Goal: Transaction & Acquisition: Purchase product/service

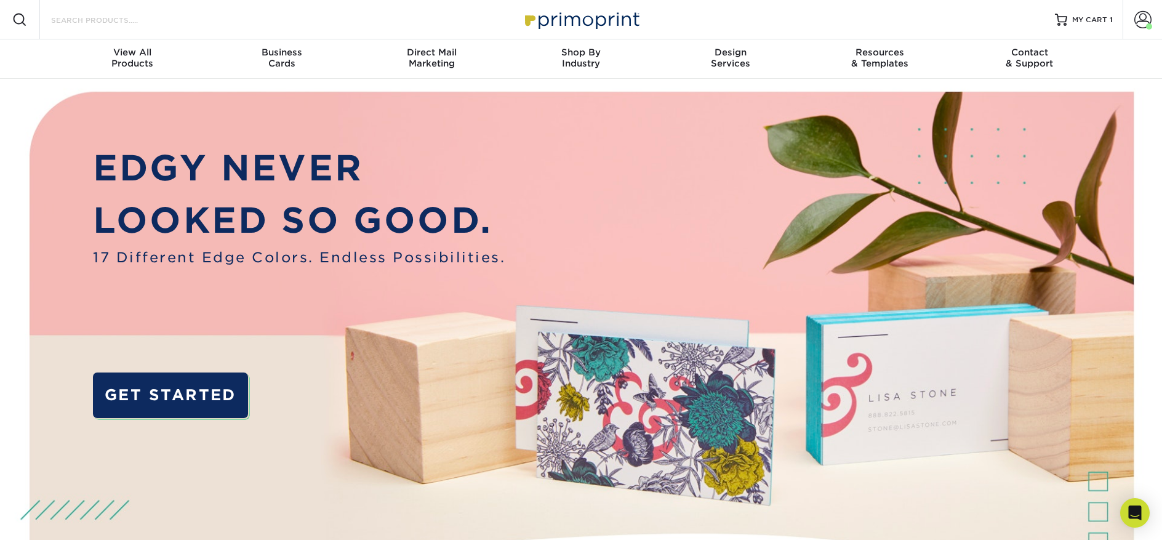
click at [110, 17] on input "Search Products" at bounding box center [110, 19] width 120 height 15
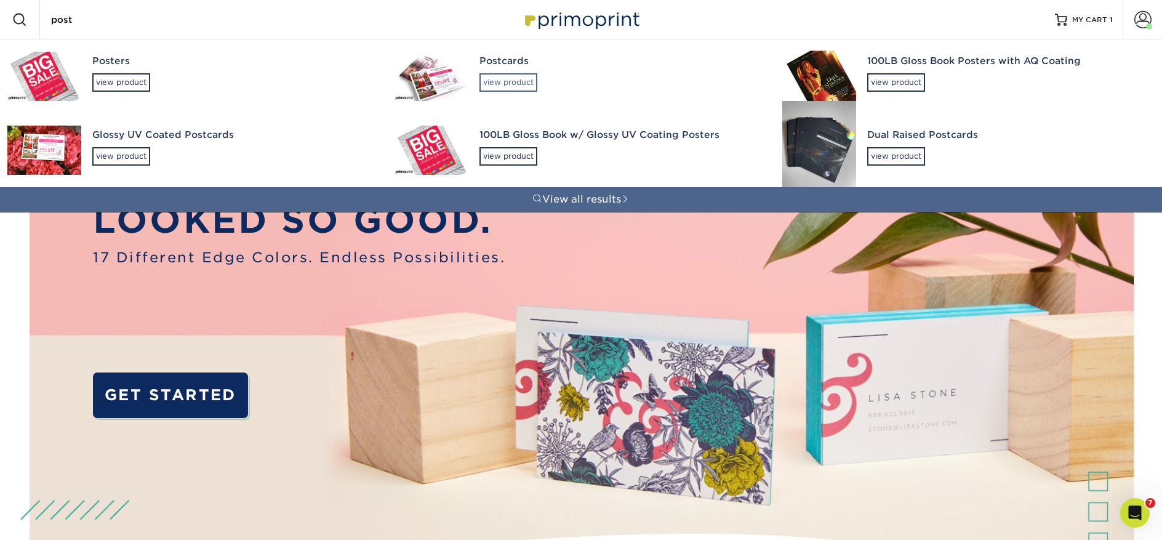
type input "post"
click at [527, 83] on div "view product" at bounding box center [508, 82] width 58 height 18
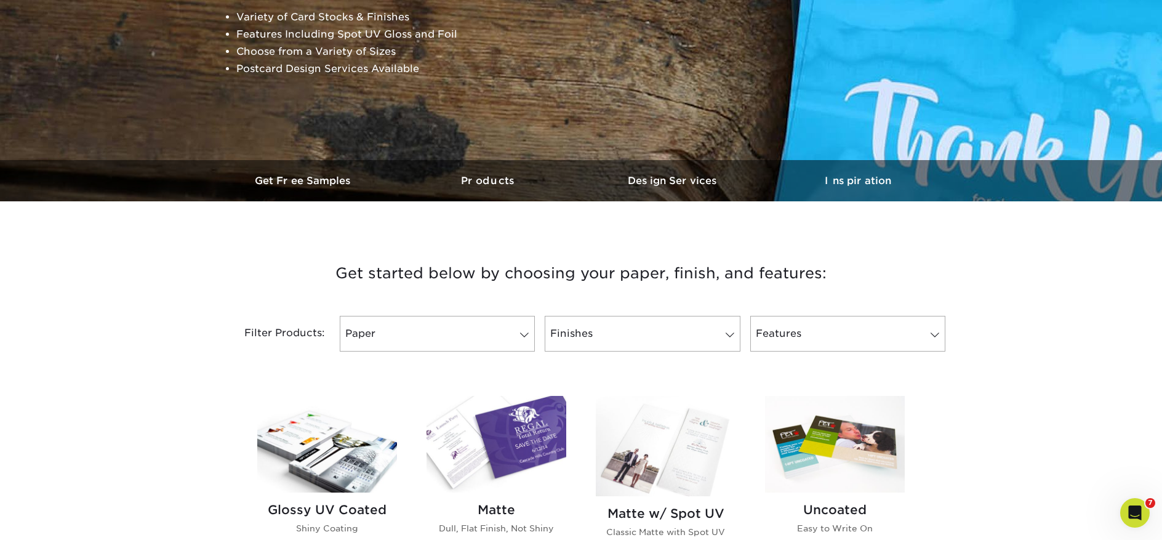
scroll to position [241, 0]
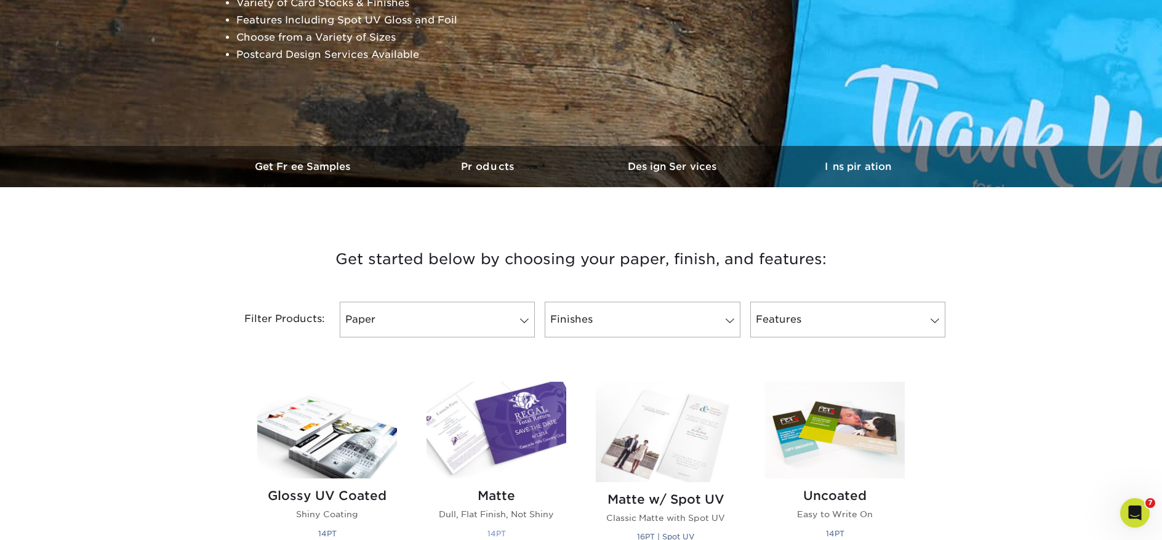
click at [477, 403] on img at bounding box center [496, 429] width 140 height 97
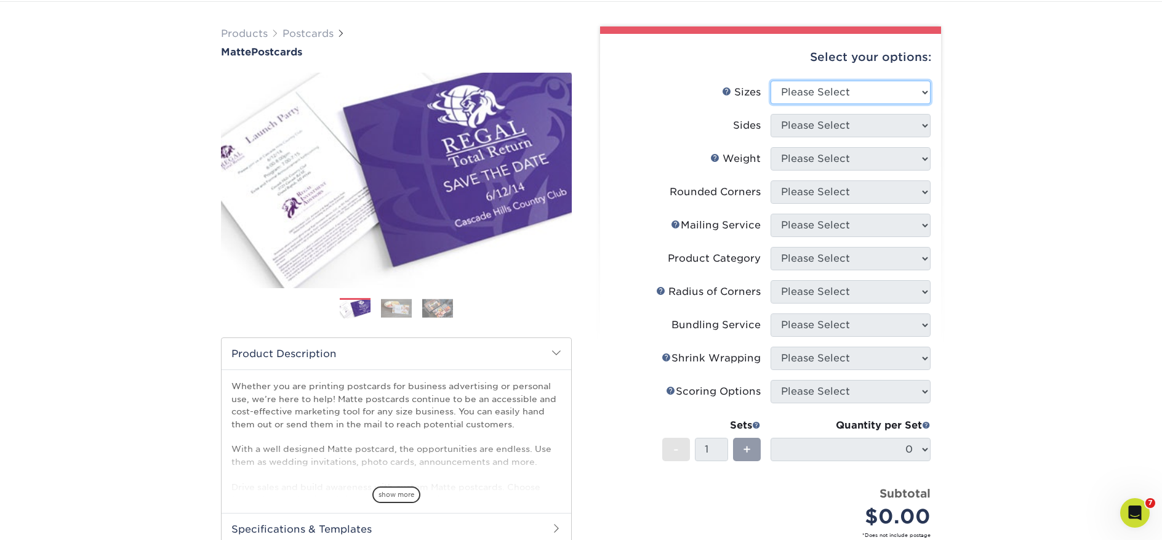
click at [862, 90] on select "Please Select 1.5" x 7" 2" x 4" 2" x 6" 2" x 7" 2" x 8" 2.12" x 5.5" 2.125" x 5…" at bounding box center [850, 92] width 160 height 23
select select "3.00x5.00"
click at [770, 81] on select "Please Select 1.5" x 7" 2" x 4" 2" x 6" 2" x 7" 2" x 8" 2.12" x 5.5" 2.125" x 5…" at bounding box center [850, 92] width 160 height 23
click at [797, 134] on select "Please Select Print Both Sides Print Front Only" at bounding box center [850, 125] width 160 height 23
select select "13abbda7-1d64-4f25-8bb2-c179b224825d"
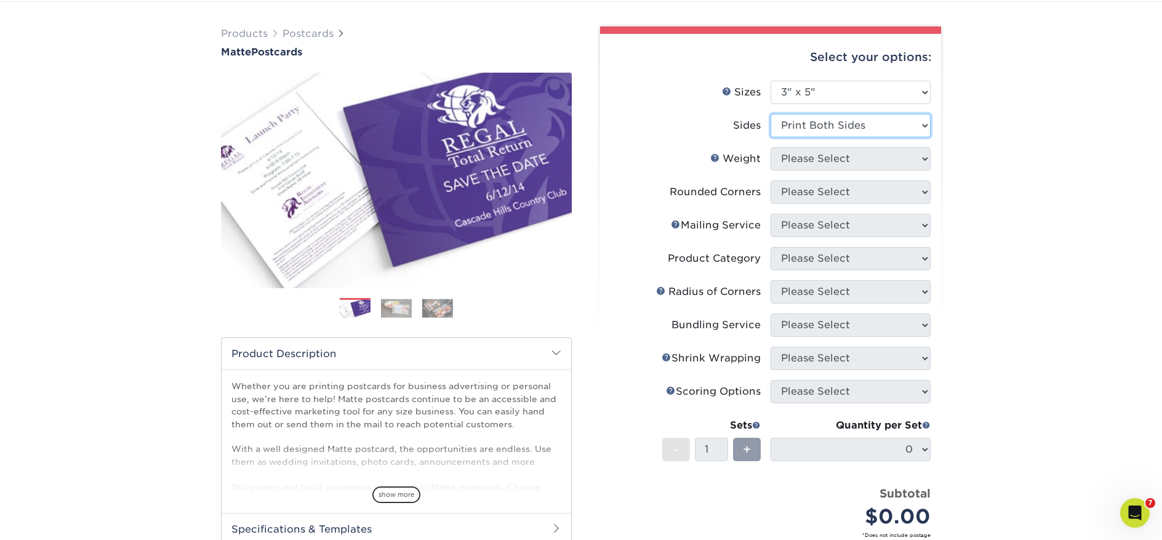
click at [770, 114] on select "Please Select Print Both Sides Print Front Only" at bounding box center [850, 125] width 160 height 23
click at [789, 155] on select "Please Select" at bounding box center [850, 158] width 160 height 23
select select "16PT"
click at [770, 147] on select "Please Select 16PT 14PT" at bounding box center [850, 158] width 160 height 23
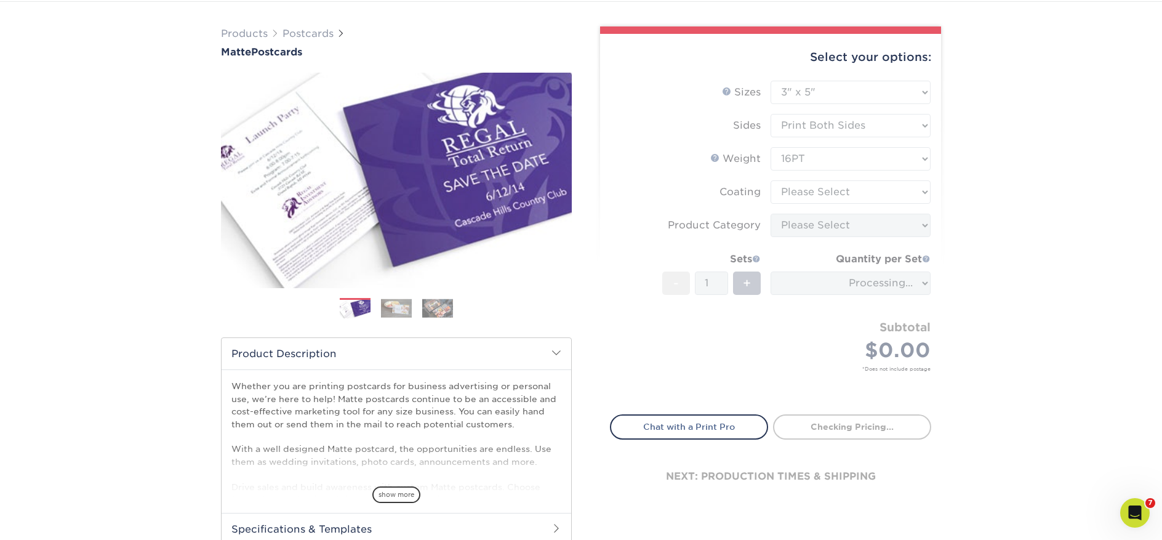
click at [800, 190] on form "Sizes Help Sizes Please Select 1.5" x 7" 2" x 4" 2" x 6" 2" x 7" 2" x 8" 2.12" …" at bounding box center [770, 240] width 321 height 319
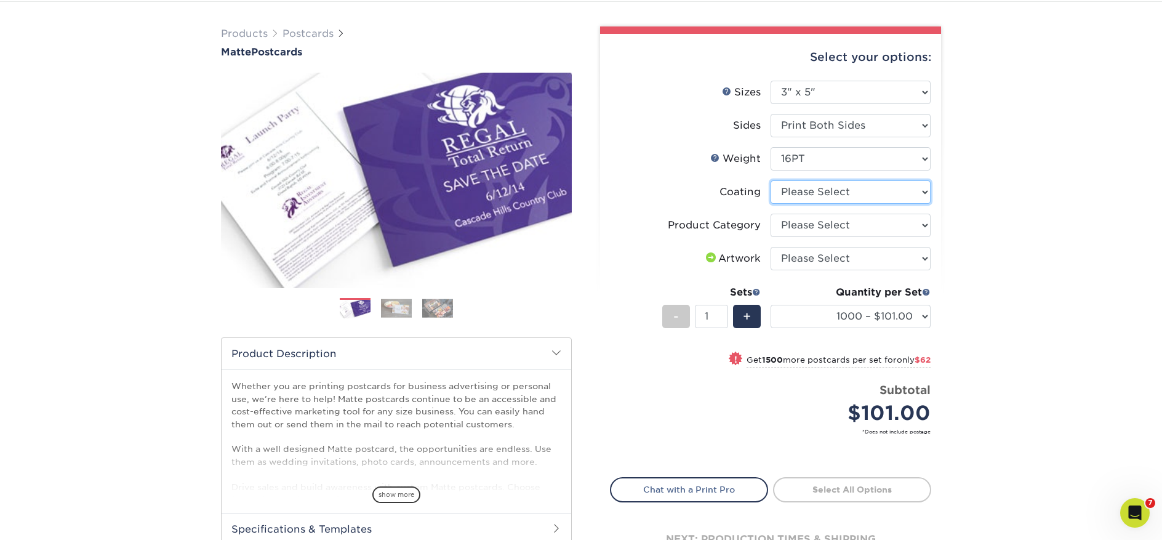
click at [855, 196] on select at bounding box center [850, 191] width 160 height 23
select select "121bb7b5-3b4d-429f-bd8d-bbf80e953313"
click at [770, 180] on select at bounding box center [850, 191] width 160 height 23
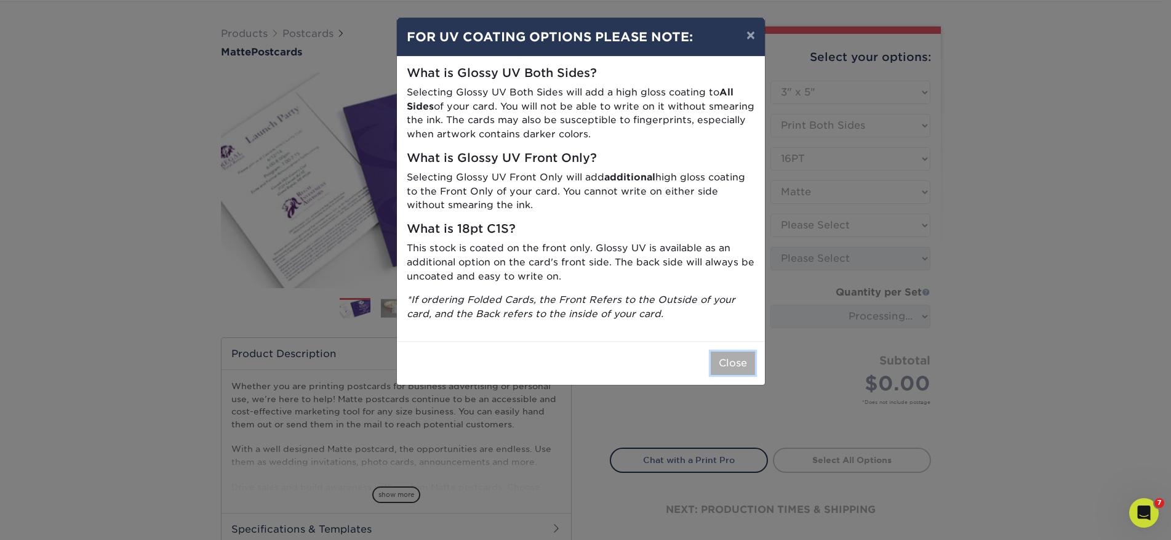
click at [741, 364] on button "Close" at bounding box center [733, 362] width 44 height 23
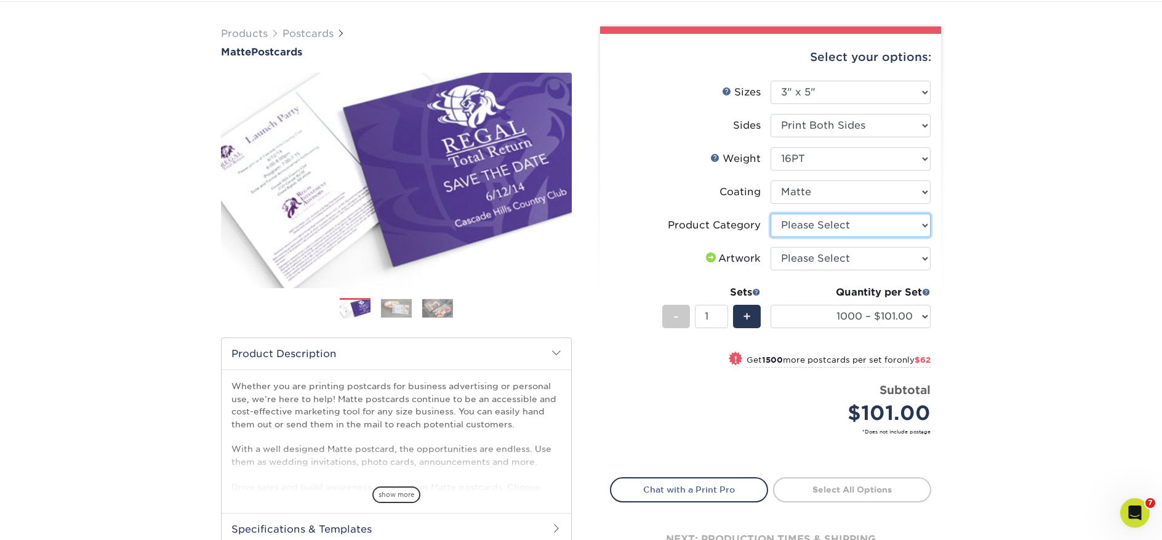
click at [819, 223] on select "Please Select Postcards" at bounding box center [850, 224] width 160 height 23
select select "9b7272e0-d6c8-4c3c-8e97-d3a1bcdab858"
click at [770, 213] on select "Please Select Postcards" at bounding box center [850, 224] width 160 height 23
click at [835, 258] on select "Please Select I will upload files I need a design - $150" at bounding box center [850, 258] width 160 height 23
select select "upload"
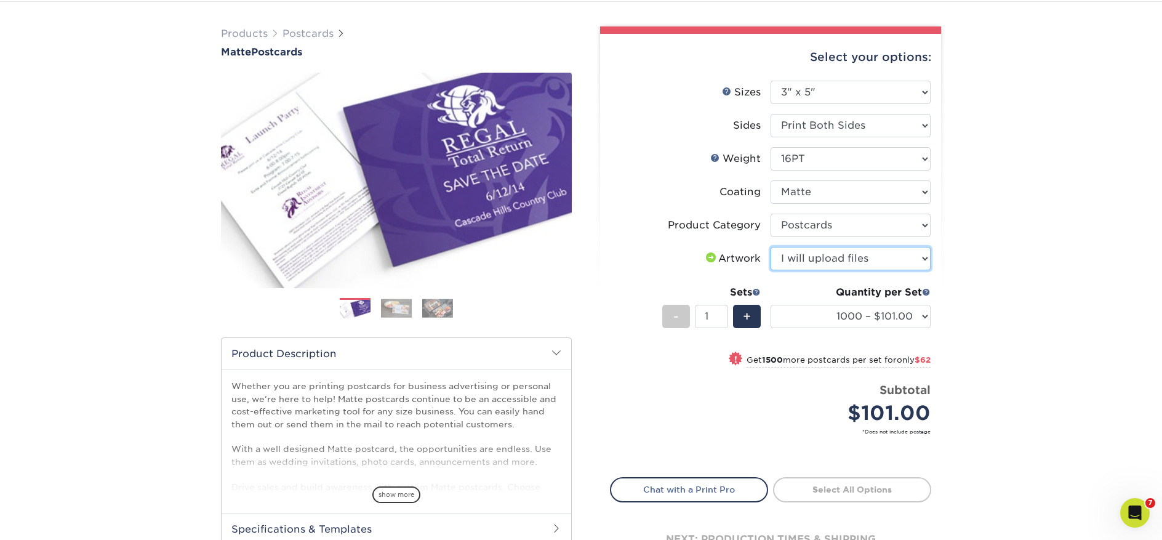
click at [770, 247] on select "Please Select I will upload files I need a design - $150" at bounding box center [850, 258] width 160 height 23
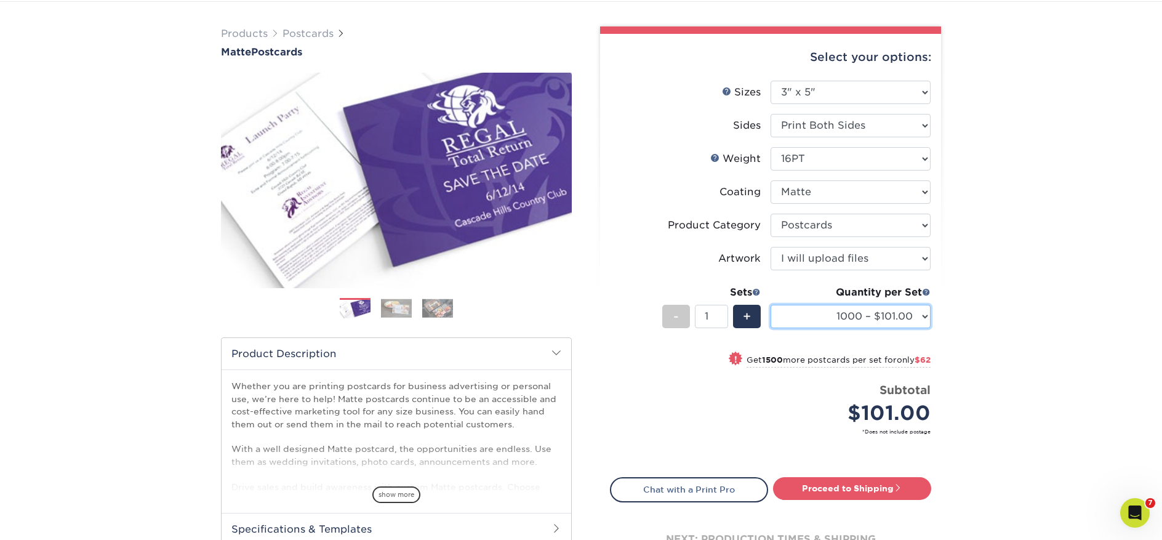
click at [885, 318] on select "1000 – $101.00 2500 – $163.00 5000 – $251.00 10000 – $476.00 15000 – $700.00 20…" at bounding box center [850, 316] width 160 height 23
click at [770, 305] on select "1000 – $101.00 2500 – $163.00 5000 – $251.00 10000 – $476.00 15000 – $700.00 20…" at bounding box center [850, 316] width 160 height 23
click at [885, 318] on select "1000 – $101.00 2500 – $163.00 5000 – $251.00 10000 – $476.00 15000 – $700.00 20…" at bounding box center [850, 316] width 160 height 23
click at [835, 97] on select "Please Select 1.5" x 7" 2" x 4" 2" x 6" 2" x 7" 2" x 8" 2.12" x 5.5" 2.125" x 5…" at bounding box center [850, 92] width 160 height 23
click at [922, 321] on select "1000 – $101.00 2500 – $163.00 5000 – $251.00 10000 – $476.00 15000 – $700.00 20…" at bounding box center [850, 316] width 160 height 23
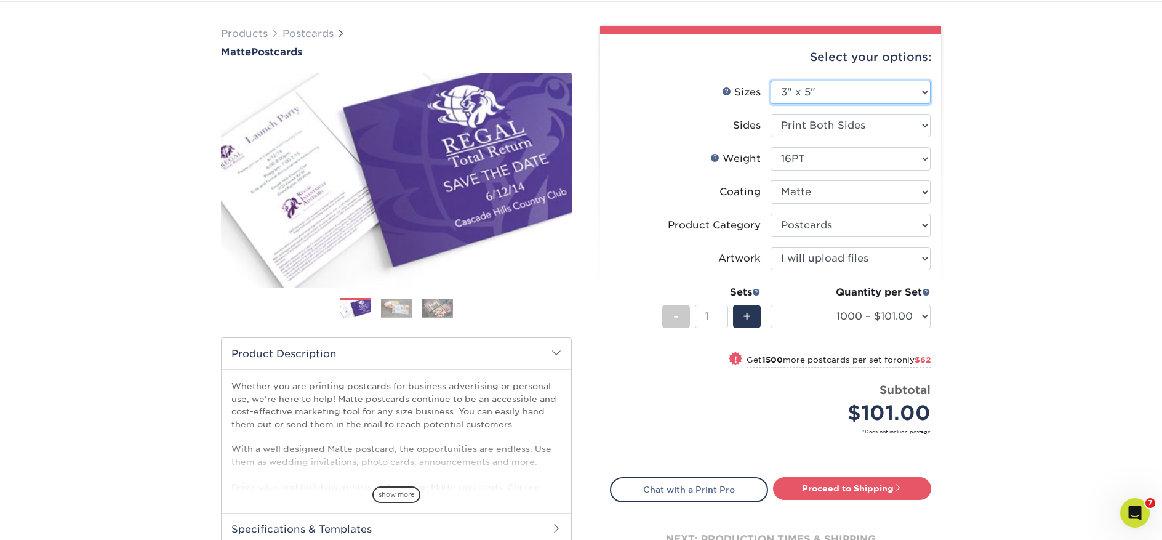
click at [850, 94] on select "Please Select 1.5" x 7" 2" x 4" 2" x 6" 2" x 7" 2" x 8" 2.12" x 5.5" 2.125" x 5…" at bounding box center [850, 92] width 160 height 23
select select "5.00x8.00"
click at [770, 81] on select "Please Select 1.5" x 7" 2" x 4" 2" x 6" 2" x 7" 2" x 8" 2.12" x 5.5" 2.125" x 5…" at bounding box center [850, 92] width 160 height 23
select select "-1"
select select
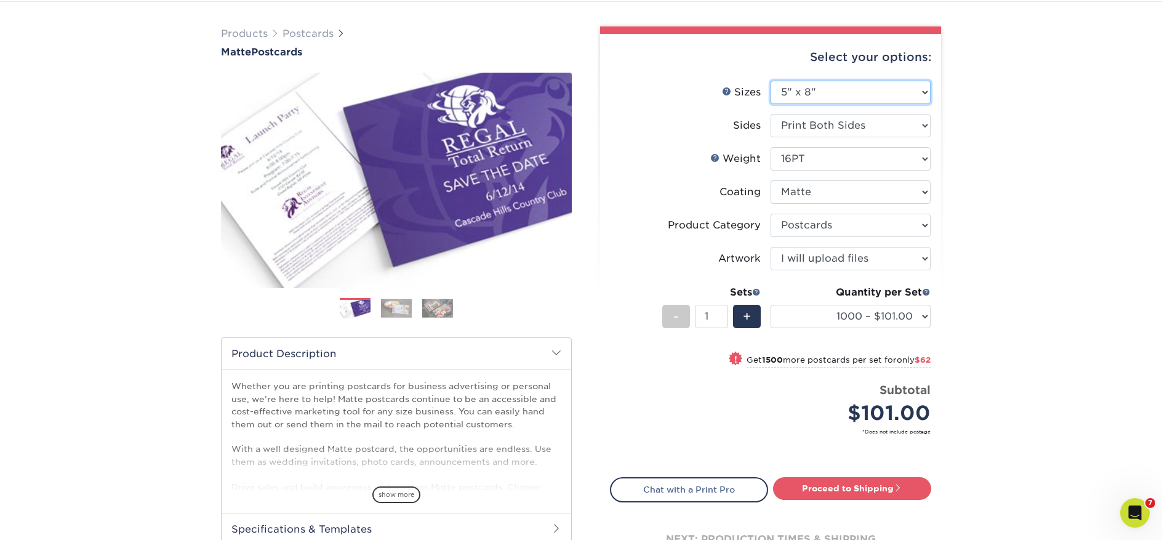
select select "-1"
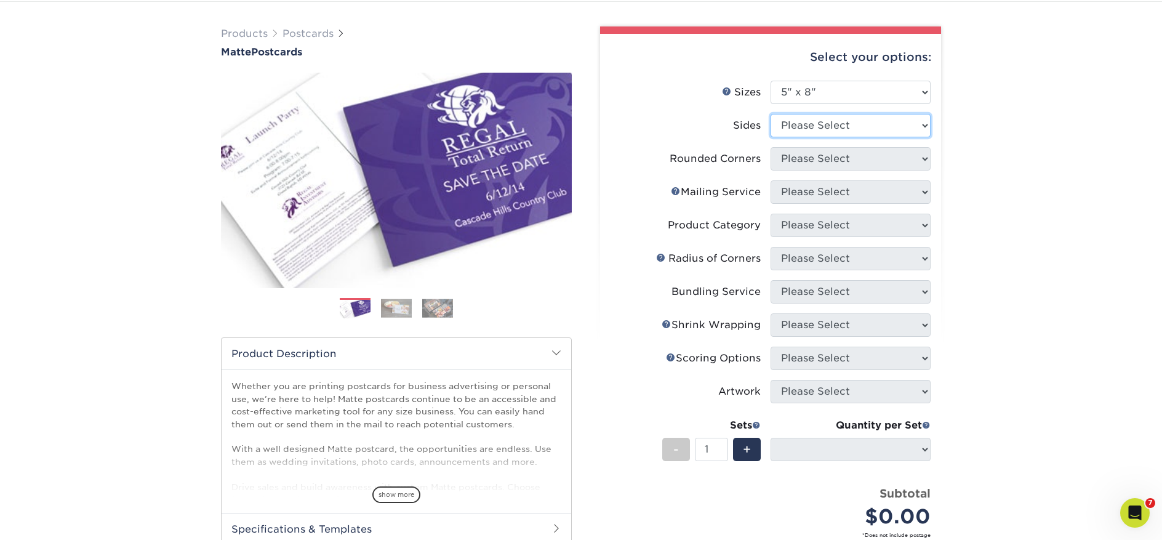
click at [819, 122] on select "Please Select Print Both Sides Print Front Only" at bounding box center [850, 125] width 160 height 23
select select "13abbda7-1d64-4f25-8bb2-c179b224825d"
click at [770, 114] on select "Please Select Print Both Sides Print Front Only" at bounding box center [850, 125] width 160 height 23
select select
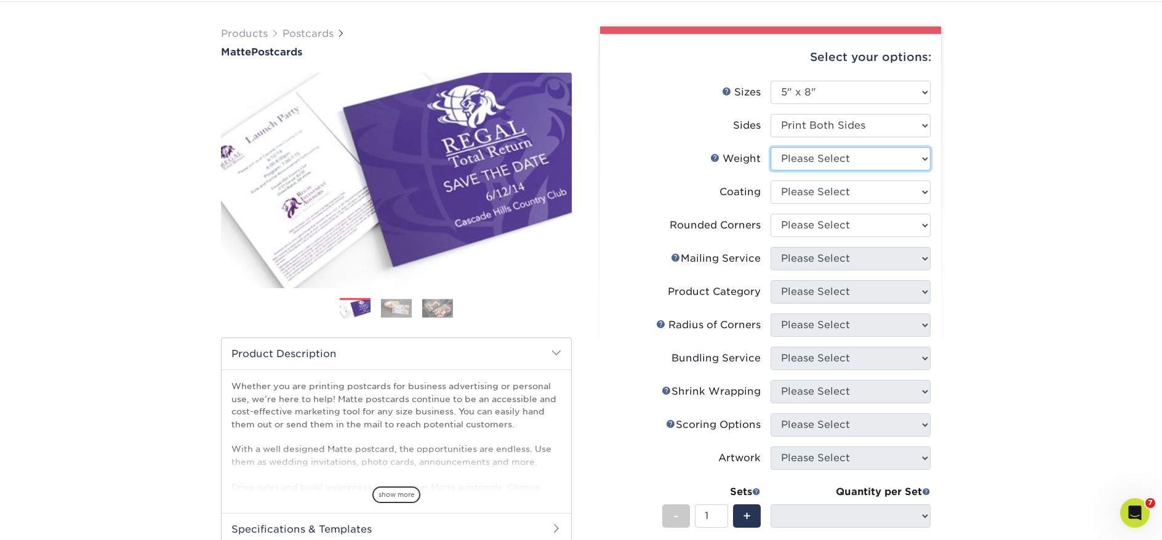
click at [841, 157] on select "Please Select 14PT 16PT" at bounding box center [850, 158] width 160 height 23
select select "14PT"
click at [770, 147] on select "Please Select 14PT 16PT" at bounding box center [850, 158] width 160 height 23
select select "-1"
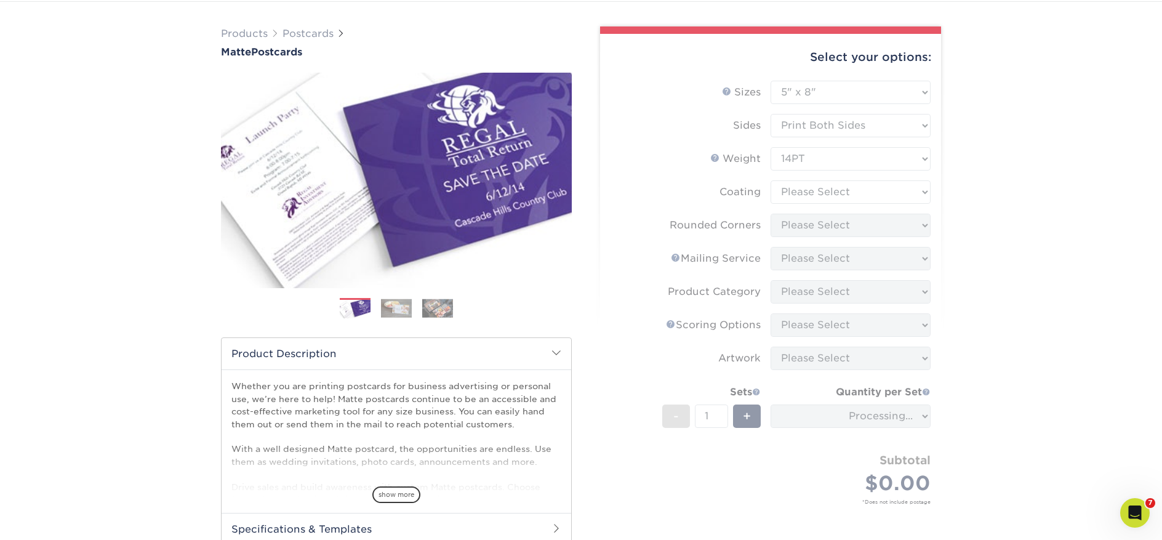
click at [827, 192] on form "Sizes Help Sizes Please Select 1.5" x 7" 2" x 4" 2" x 6" 2" x 7" 2" x 8" 2.12" …" at bounding box center [770, 307] width 321 height 452
